Goal: Task Accomplishment & Management: Manage account settings

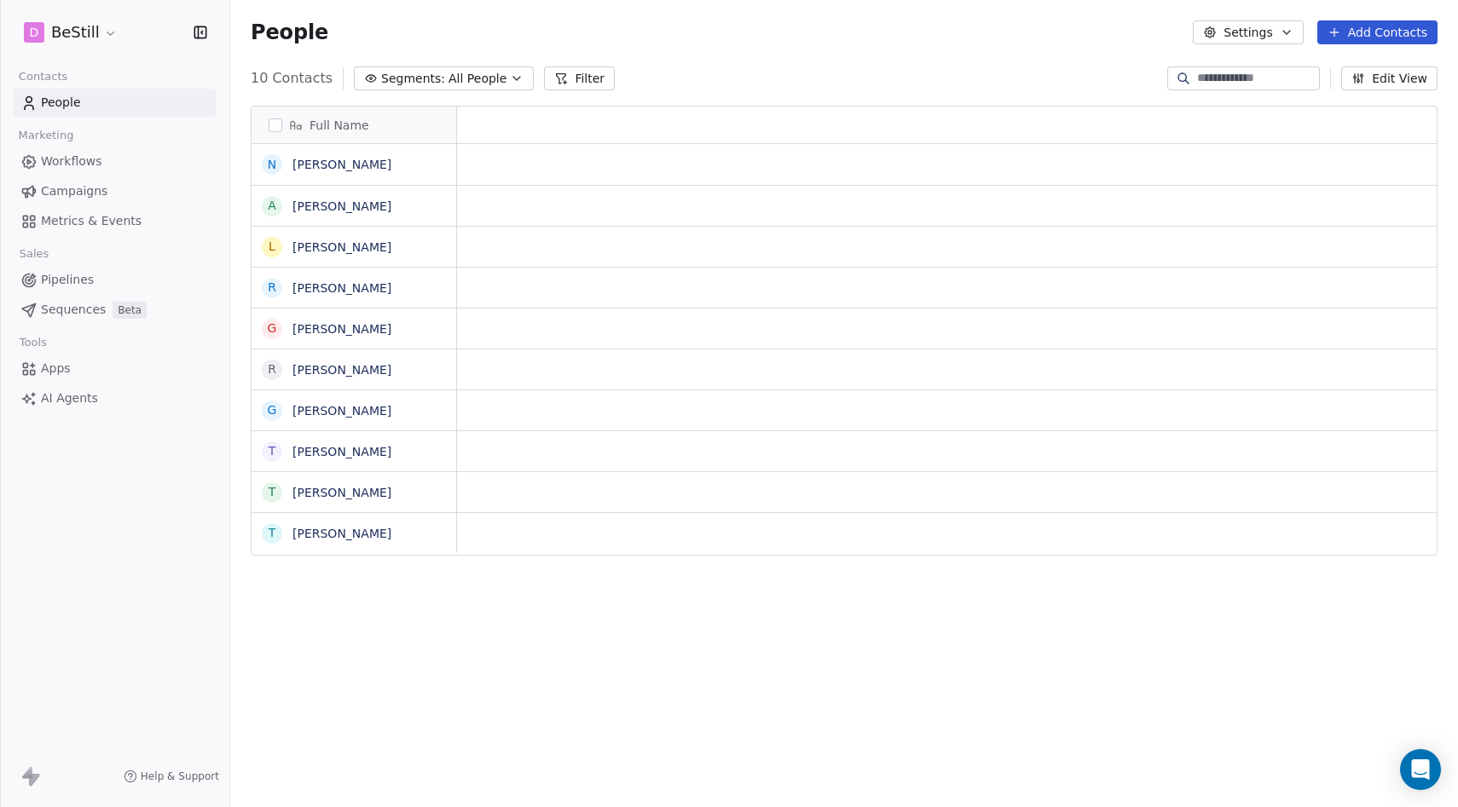
scroll to position [710, 1228]
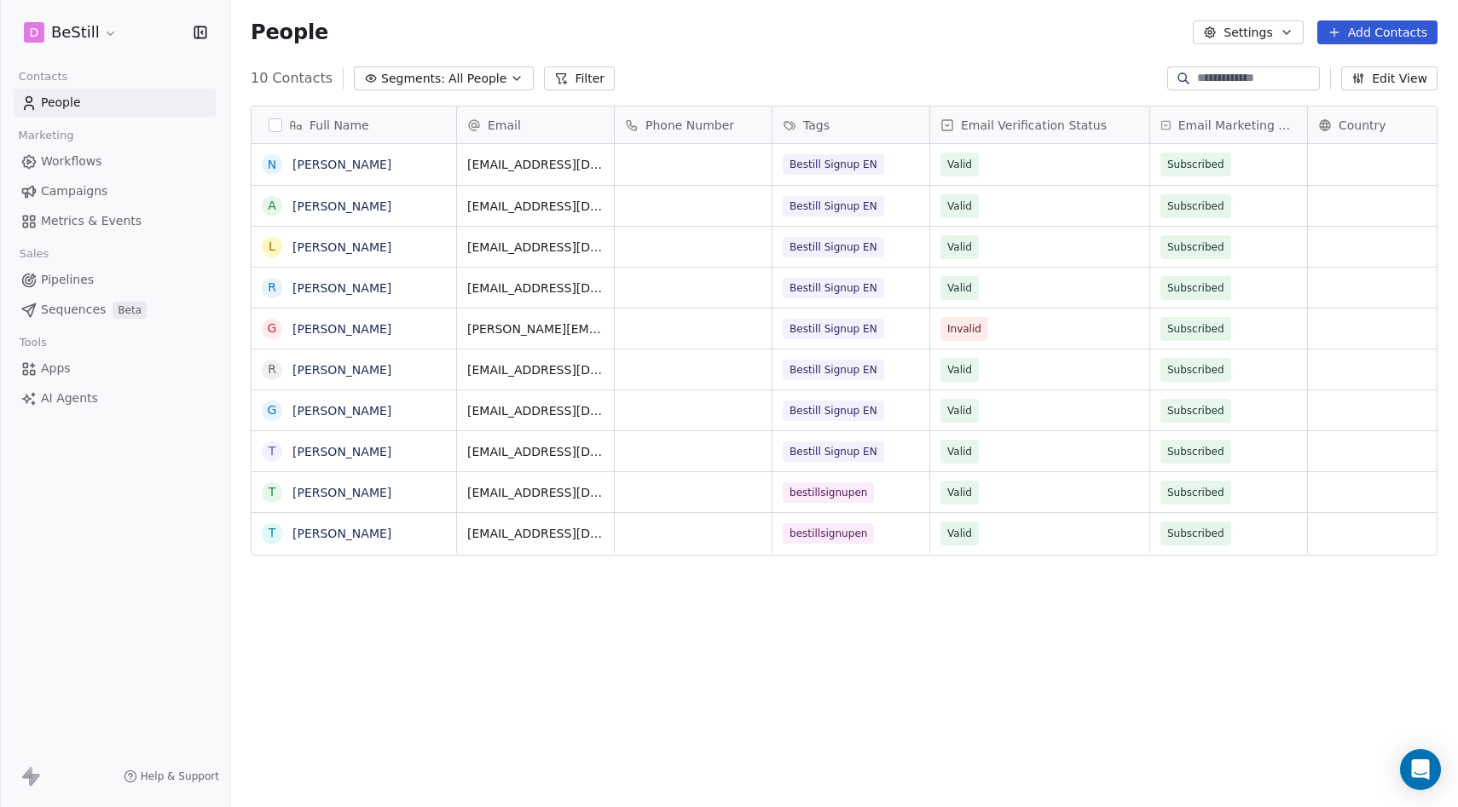
click at [96, 32] on html "D BeStill Contacts People Marketing Workflows Campaigns Metrics & Events Sales …" at bounding box center [729, 403] width 1458 height 807
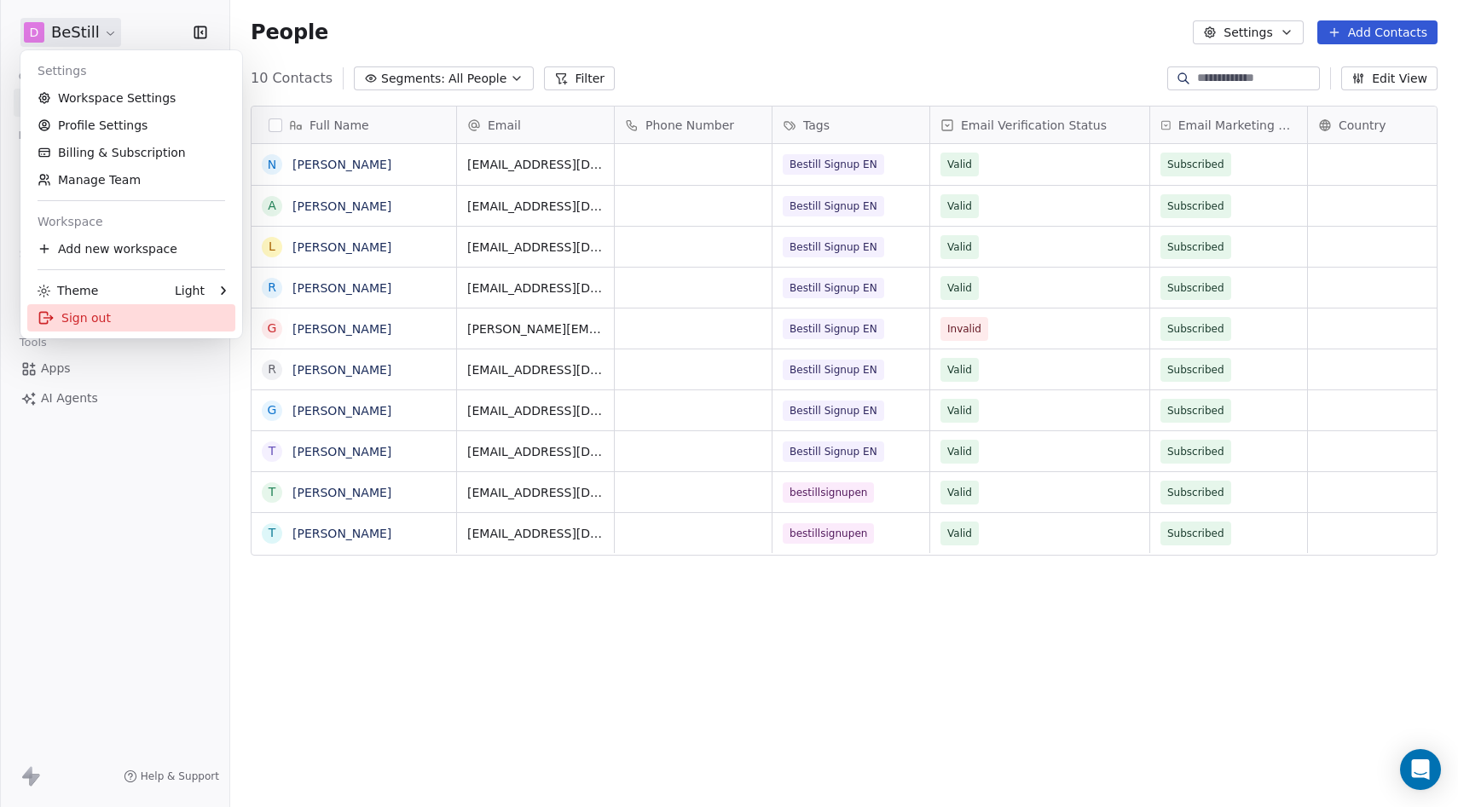
click at [88, 318] on div "Sign out" at bounding box center [131, 317] width 208 height 27
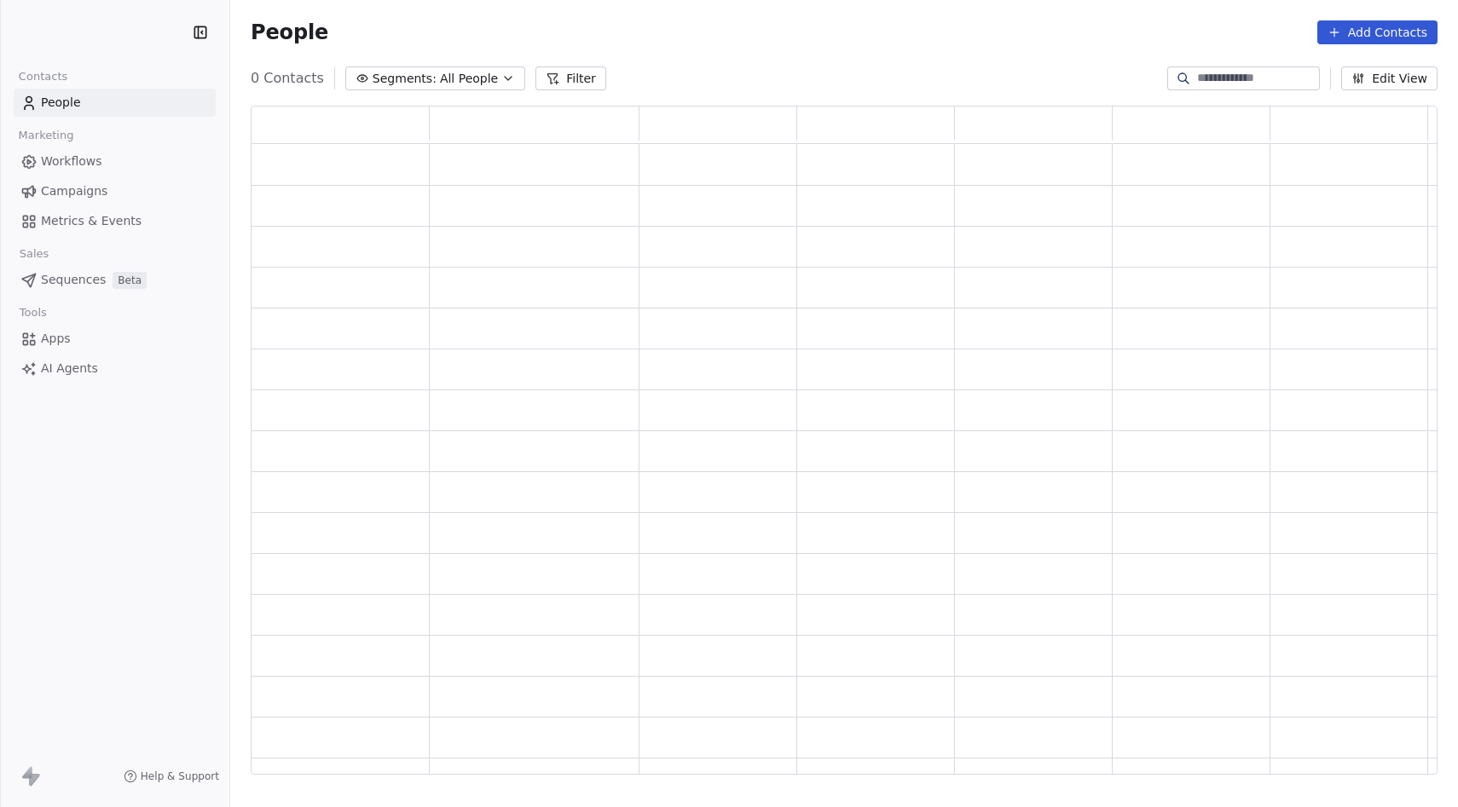
scroll to position [669, 1187]
